Goal: Information Seeking & Learning: Learn about a topic

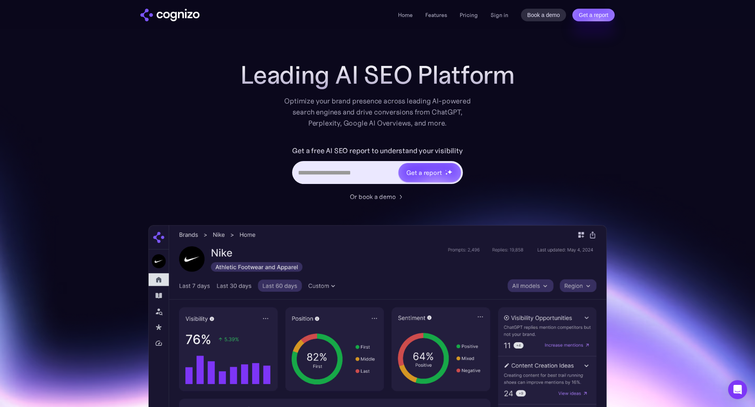
click at [181, 14] on img "home" at bounding box center [169, 15] width 59 height 13
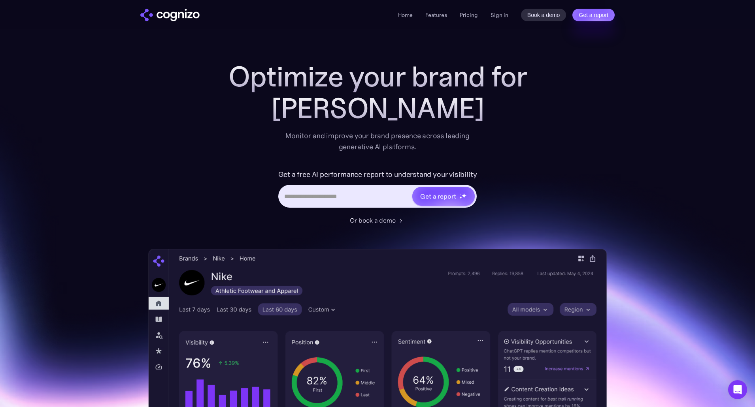
click at [650, 122] on section "Optimize your brand for Claud Monitor and improve your brand presence across le…" at bounding box center [377, 320] width 755 height 519
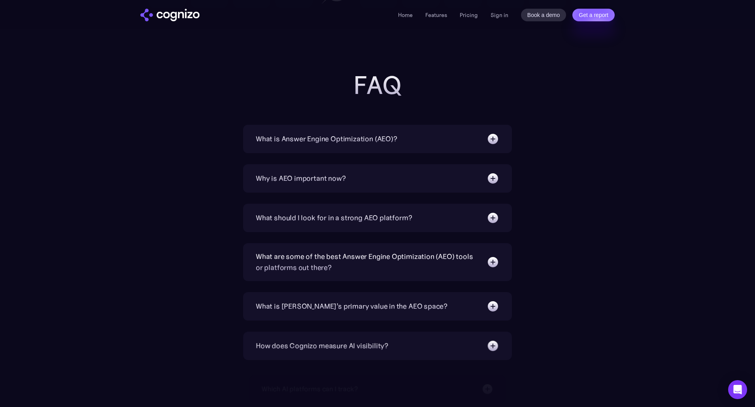
scroll to position [2489, 0]
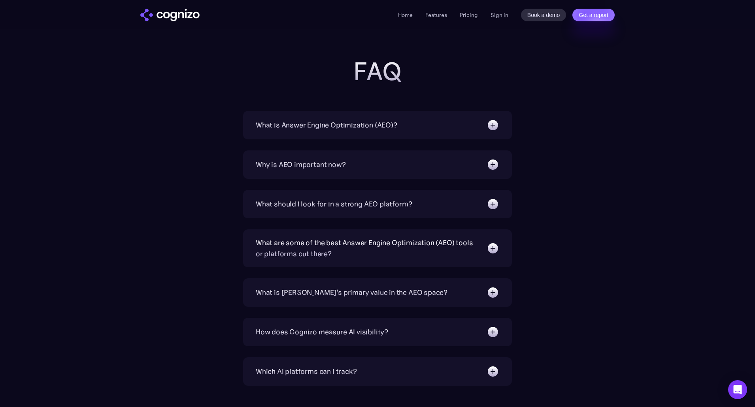
click at [486, 126] on div "What is Answer Engine Optimization (AEO)?" at bounding box center [377, 125] width 243 height 13
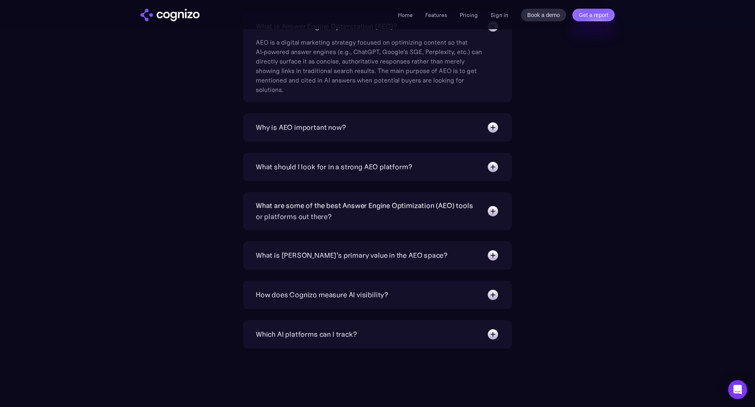
scroll to position [2607, 0]
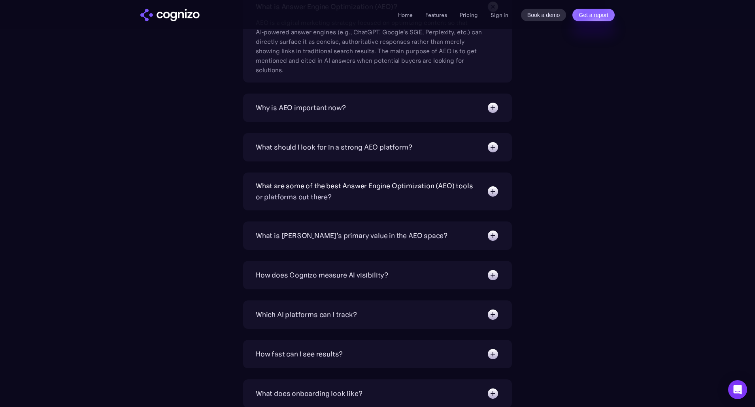
click at [489, 152] on img at bounding box center [492, 147] width 13 height 13
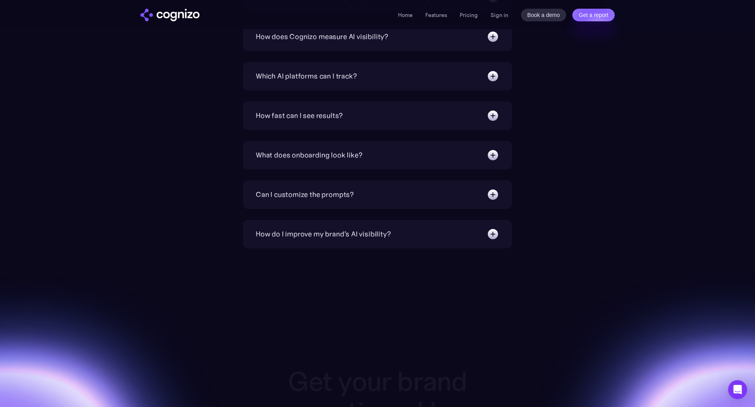
scroll to position [2923, 0]
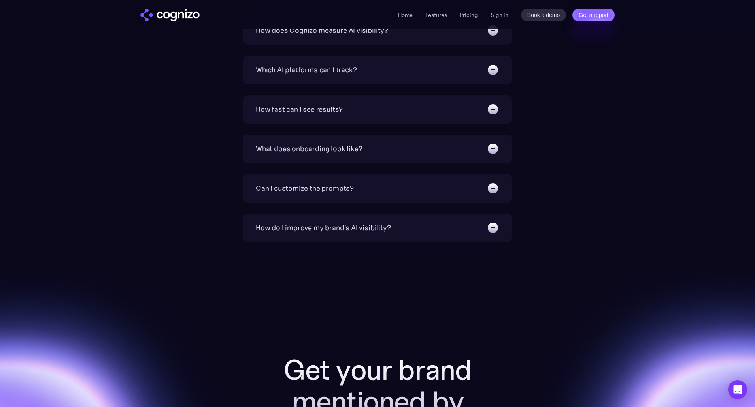
click at [461, 230] on div "How do I improve my brand's AI visibility?" at bounding box center [377, 228] width 243 height 13
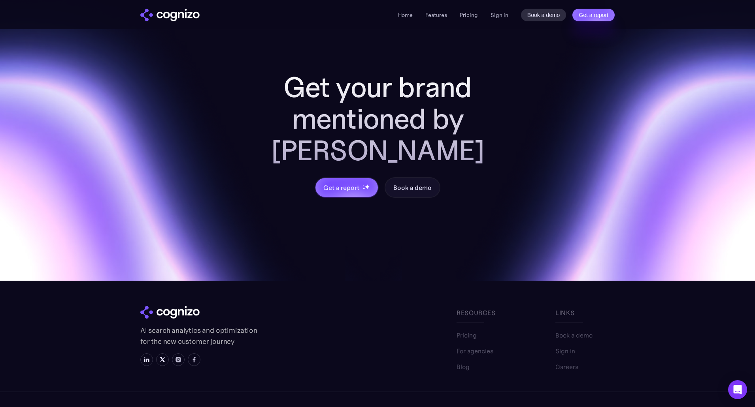
scroll to position [3258, 0]
click at [483, 343] on link "For agencies" at bounding box center [474, 347] width 37 height 9
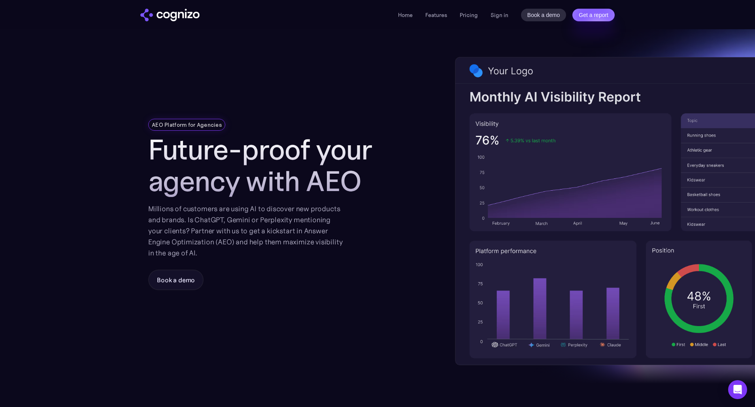
scroll to position [40, 0]
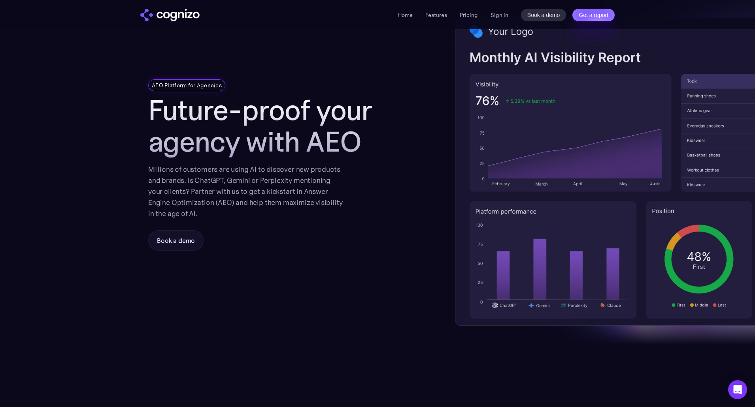
click at [469, 11] on li "Pricing" at bounding box center [468, 14] width 18 height 9
click at [470, 13] on link "Pricing" at bounding box center [468, 14] width 18 height 7
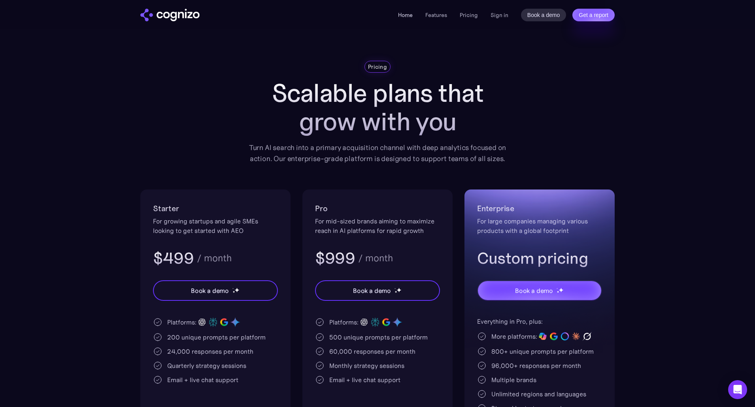
click at [404, 15] on link "Home" at bounding box center [405, 14] width 15 height 7
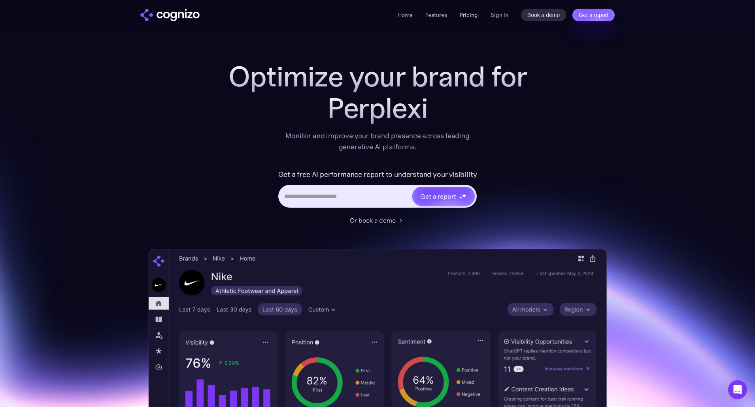
click at [471, 13] on link "Pricing" at bounding box center [468, 14] width 18 height 7
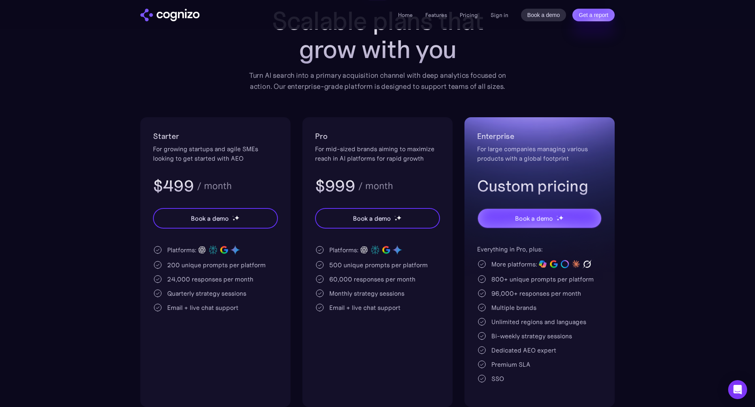
scroll to position [79, 0]
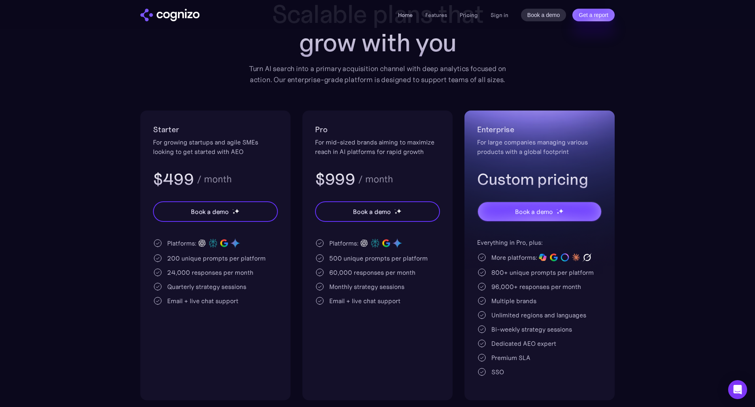
click at [401, 16] on link "Home" at bounding box center [405, 14] width 15 height 7
